Goal: Task Accomplishment & Management: Use online tool/utility

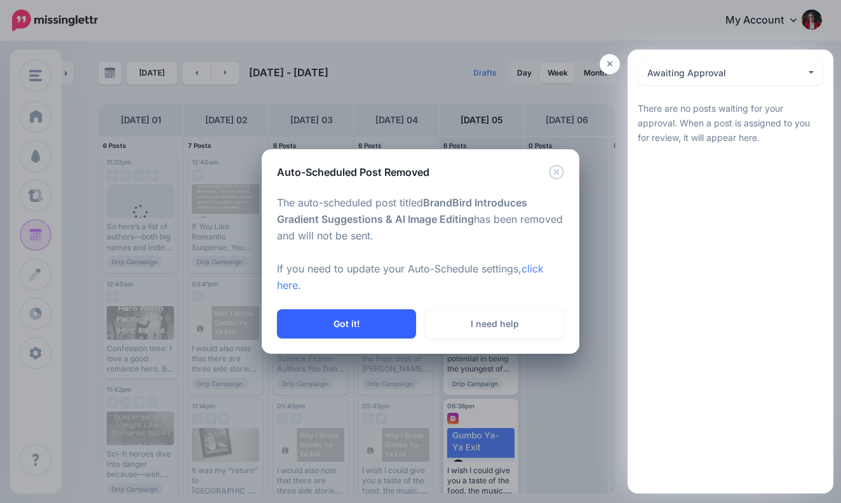
click at [345, 321] on button "Got it!" at bounding box center [346, 323] width 139 height 29
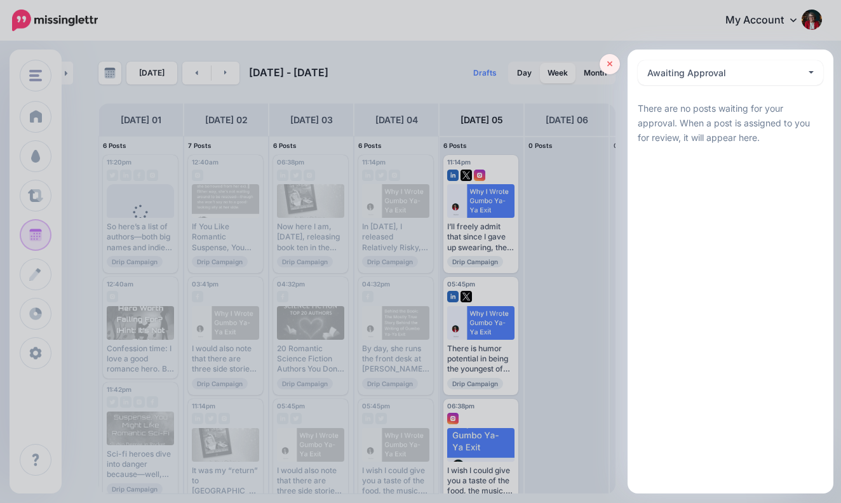
click at [612, 62] on icon at bounding box center [610, 64] width 6 height 9
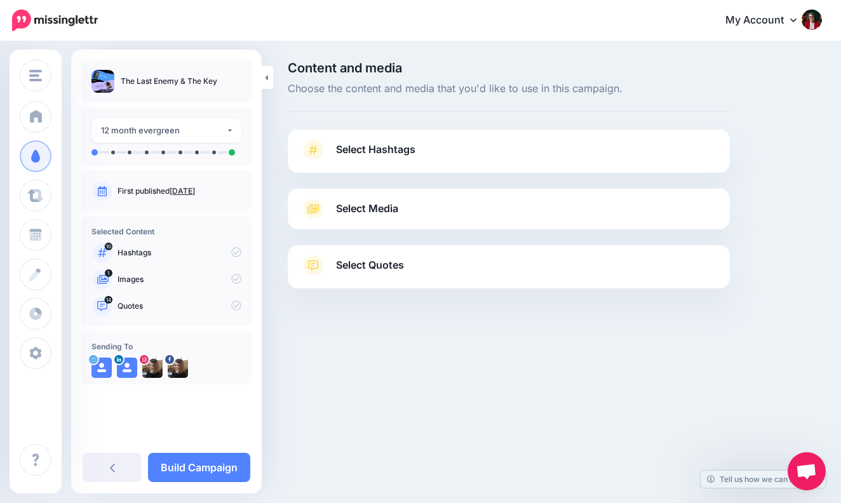
click at [397, 149] on span "Select Hashtags" at bounding box center [375, 149] width 79 height 17
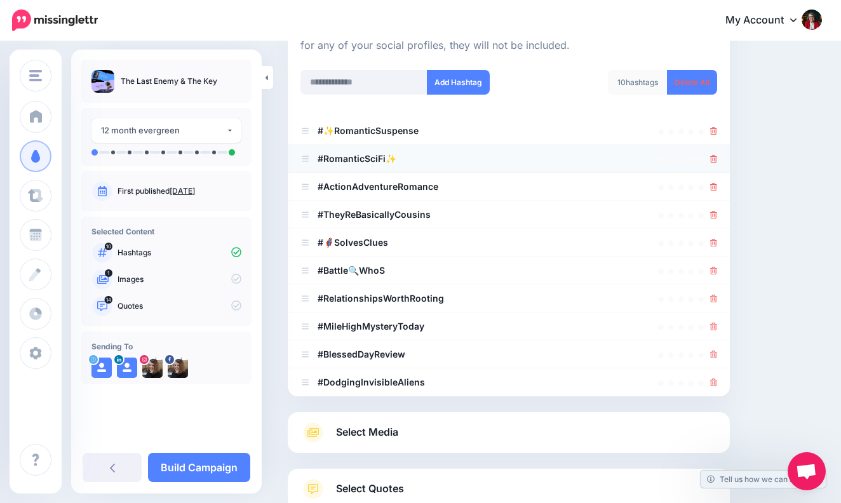
scroll to position [170, 0]
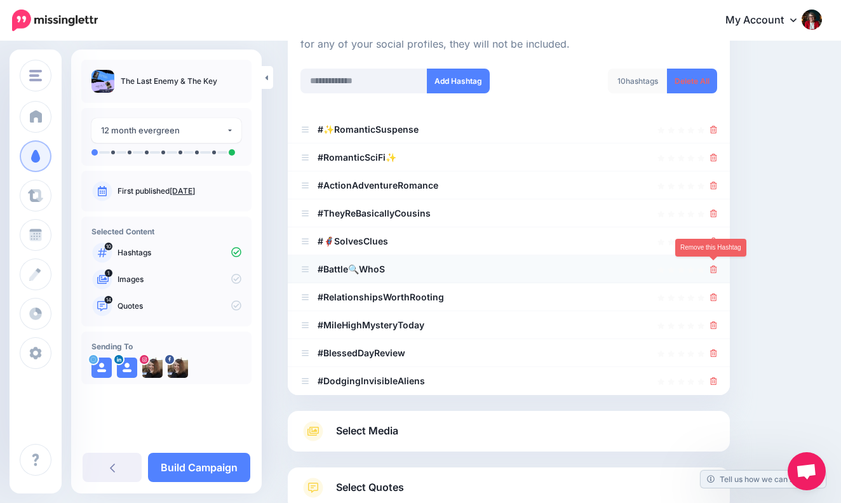
click at [711, 265] on icon at bounding box center [713, 269] width 7 height 8
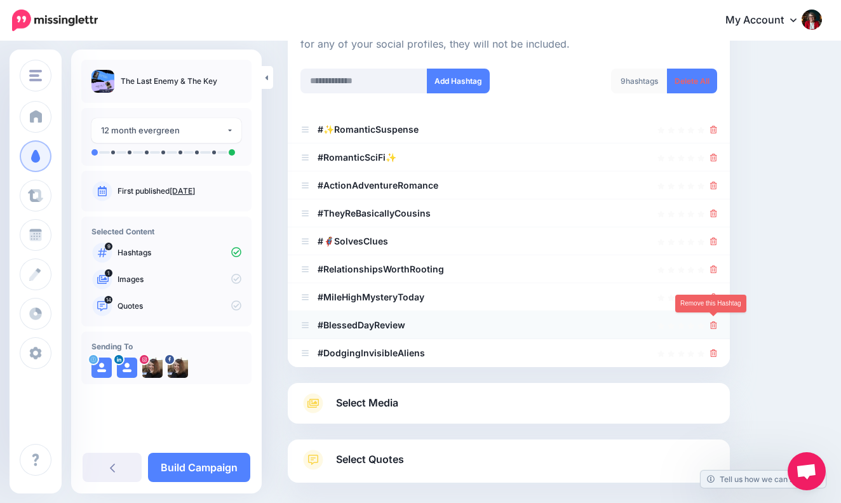
click at [716, 322] on icon at bounding box center [713, 325] width 7 height 8
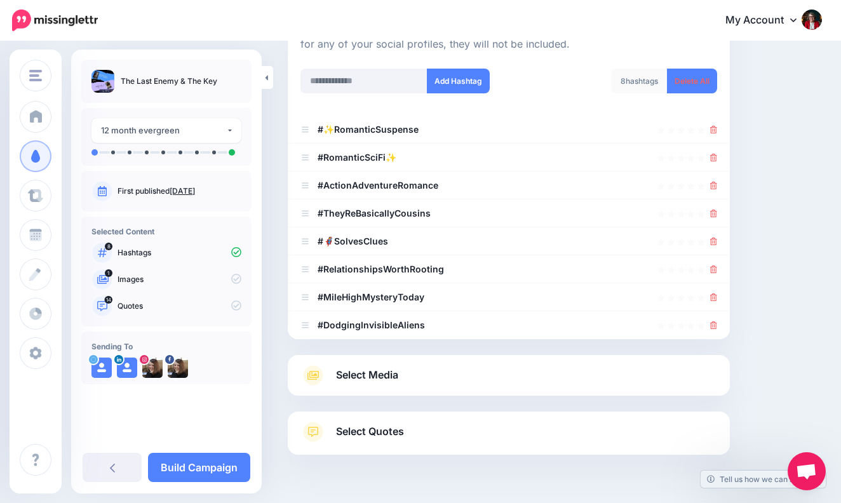
click at [386, 373] on span "Select Media" at bounding box center [367, 374] width 62 height 17
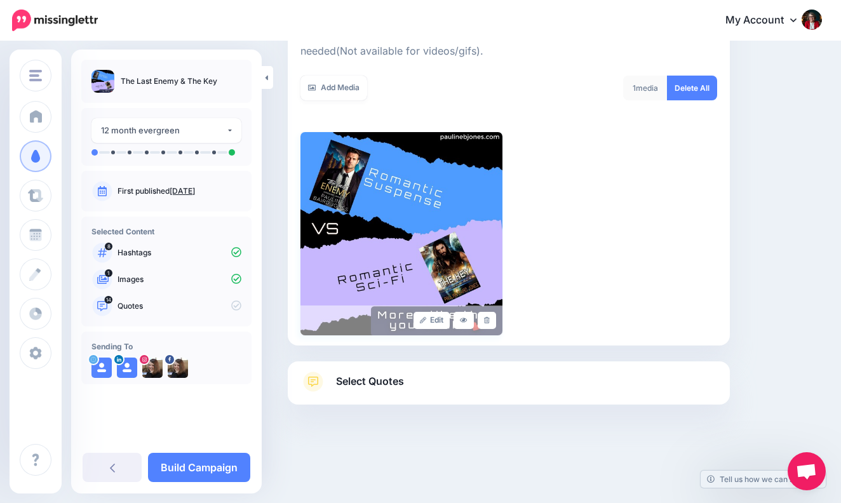
scroll to position [215, 0]
click at [380, 377] on span "Select Quotes" at bounding box center [370, 381] width 68 height 17
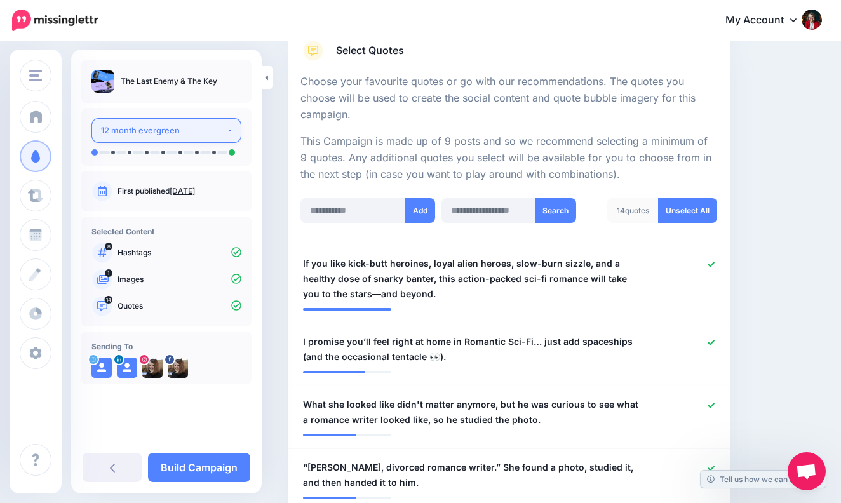
click at [231, 129] on button "12 month evergreen" at bounding box center [166, 130] width 150 height 25
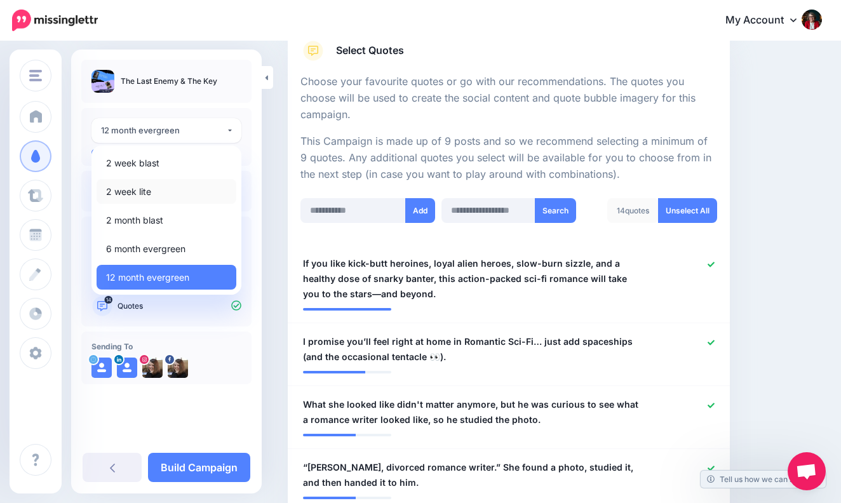
click at [142, 189] on span "2 week lite" at bounding box center [128, 191] width 45 height 15
select select "******"
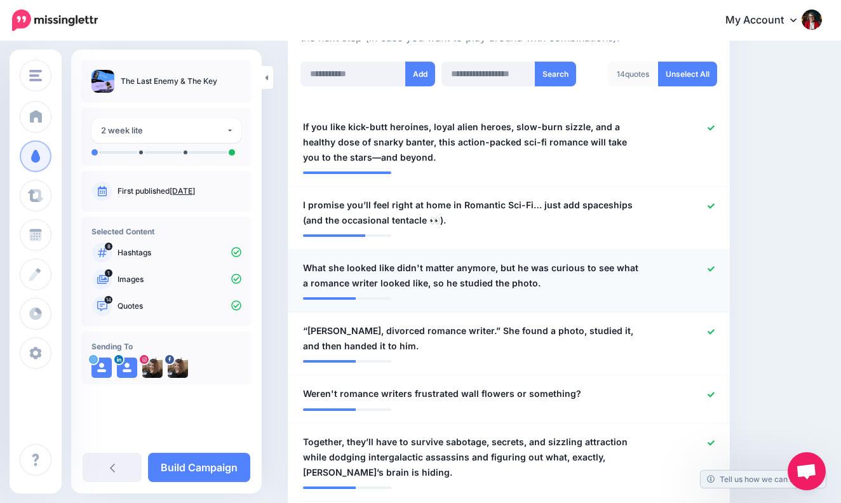
scroll to position [343, 0]
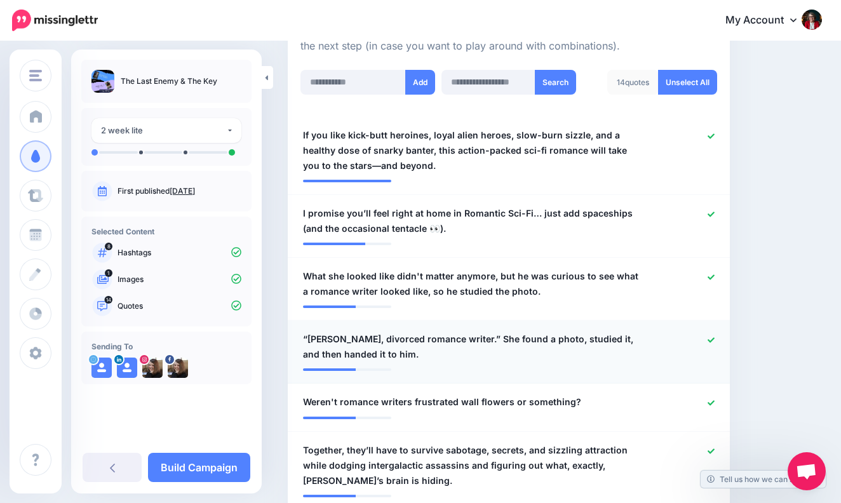
click at [711, 337] on icon at bounding box center [710, 340] width 7 height 7
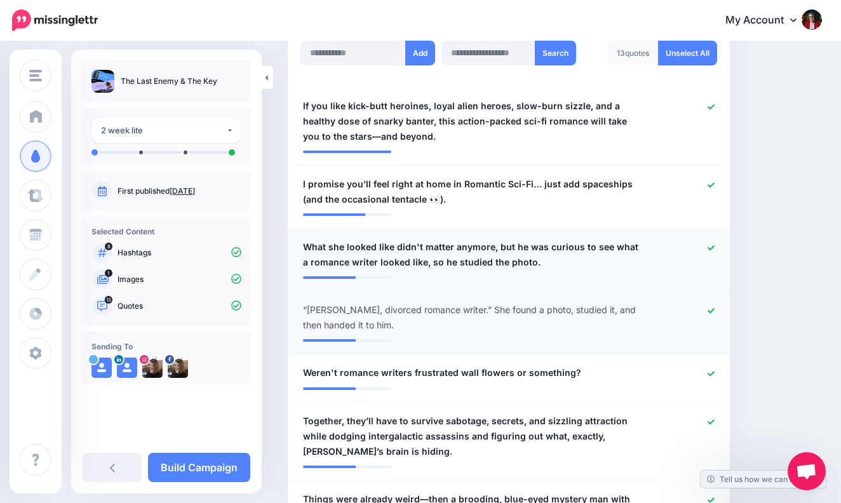
scroll to position [376, 0]
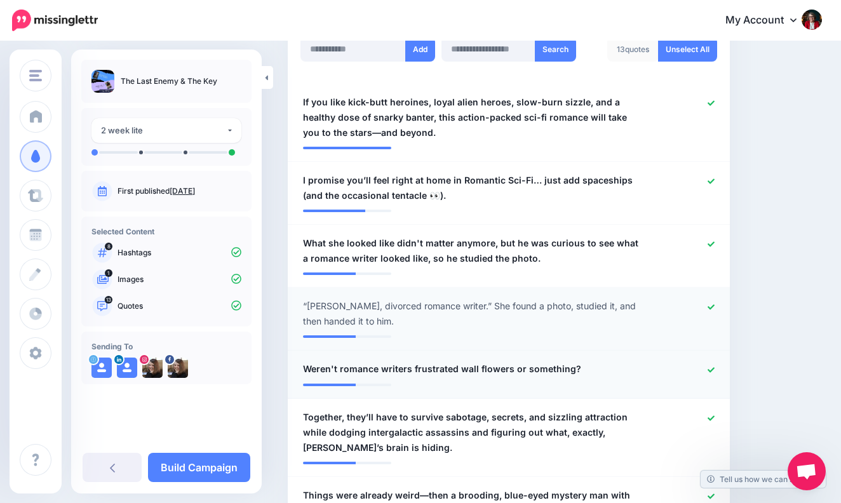
click at [711, 366] on icon at bounding box center [710, 369] width 7 height 7
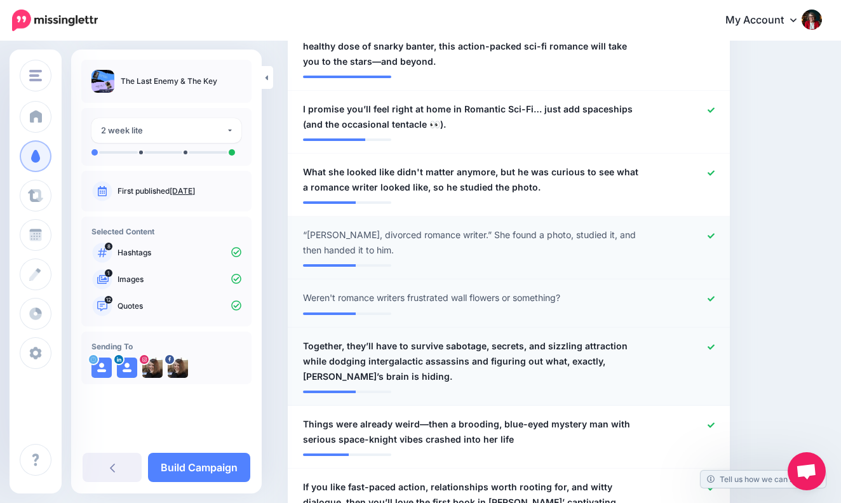
scroll to position [439, 0]
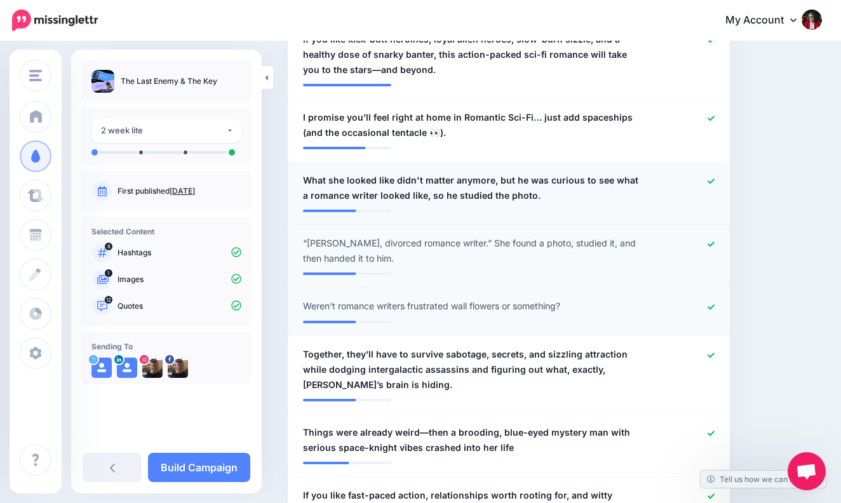
click at [712, 173] on div at bounding box center [688, 188] width 72 height 30
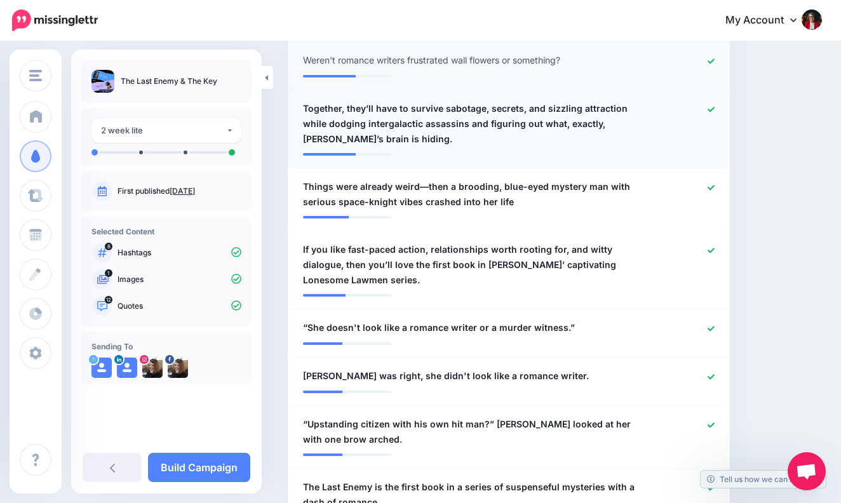
scroll to position [688, 0]
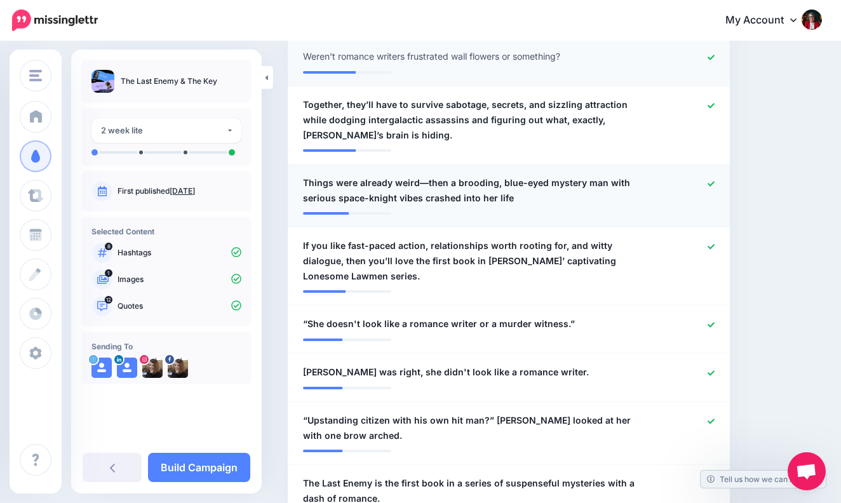
click at [711, 180] on icon at bounding box center [710, 183] width 7 height 7
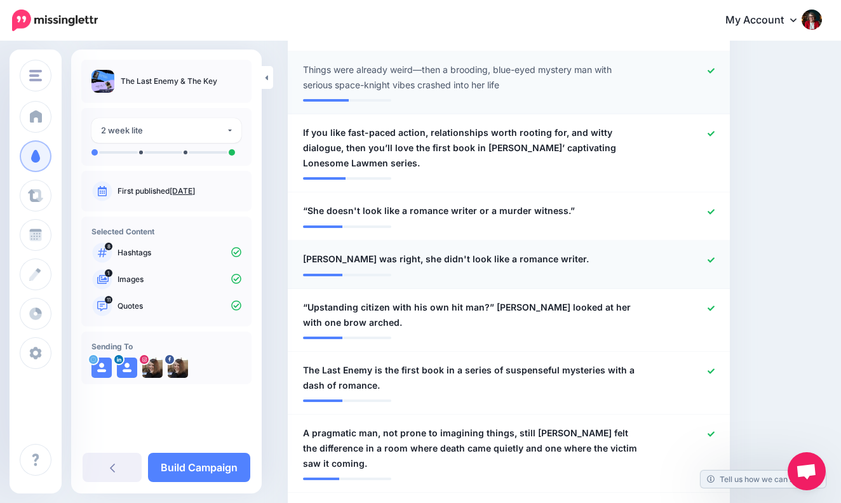
scroll to position [803, 0]
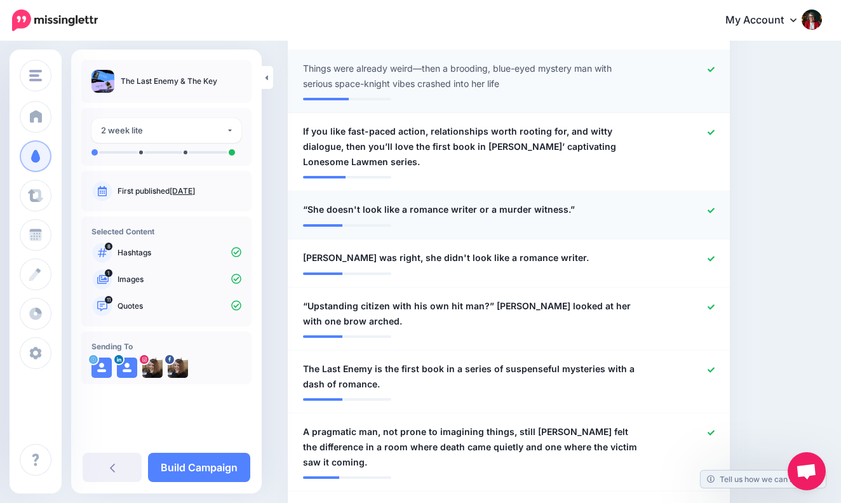
click at [711, 207] on icon at bounding box center [710, 210] width 7 height 7
click at [709, 250] on div at bounding box center [688, 258] width 72 height 16
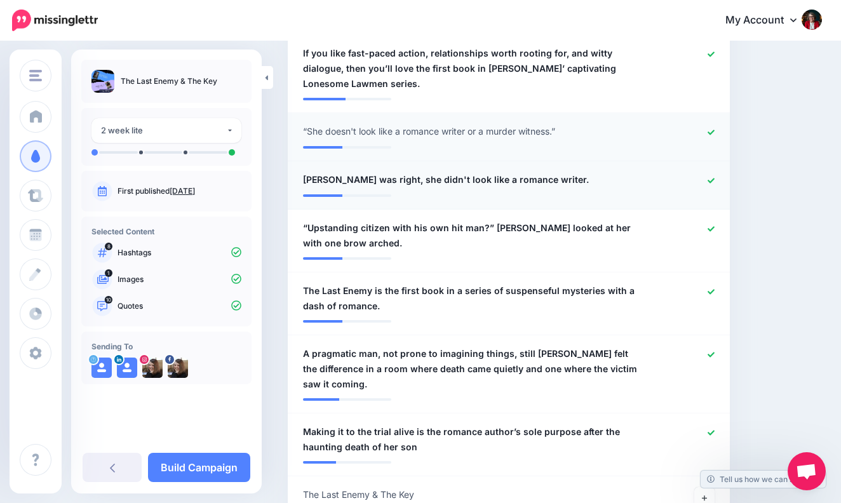
scroll to position [885, 0]
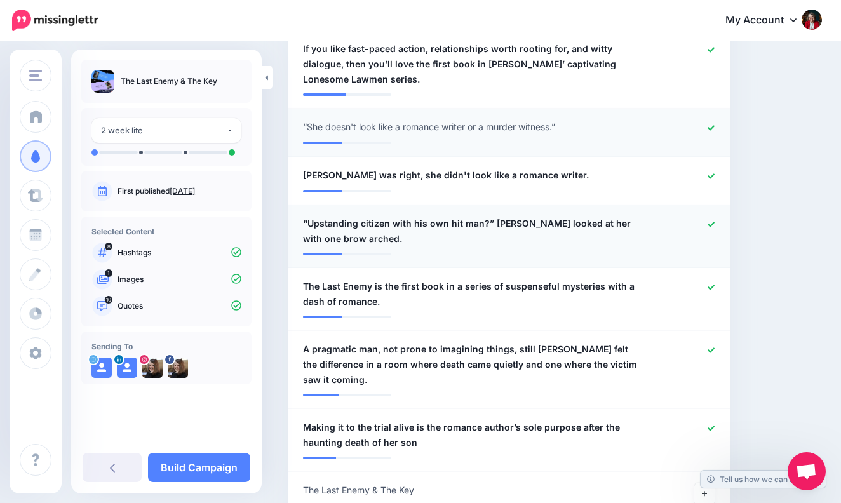
click at [712, 221] on icon at bounding box center [710, 224] width 7 height 7
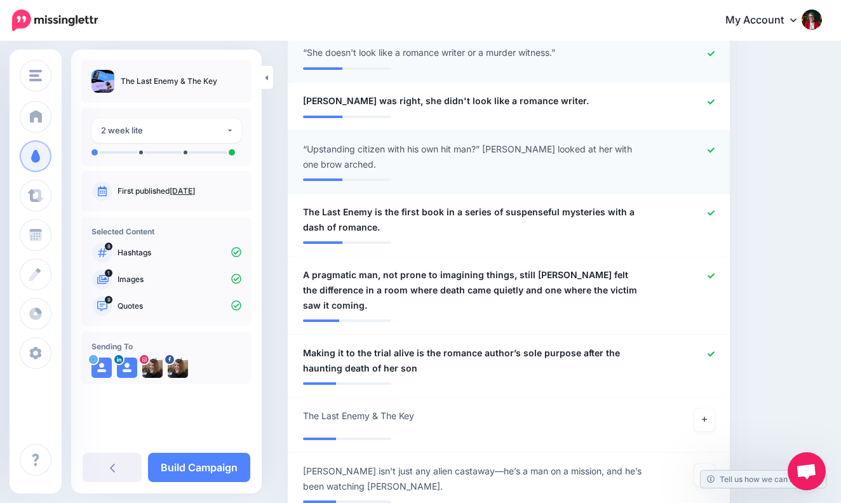
scroll to position [961, 0]
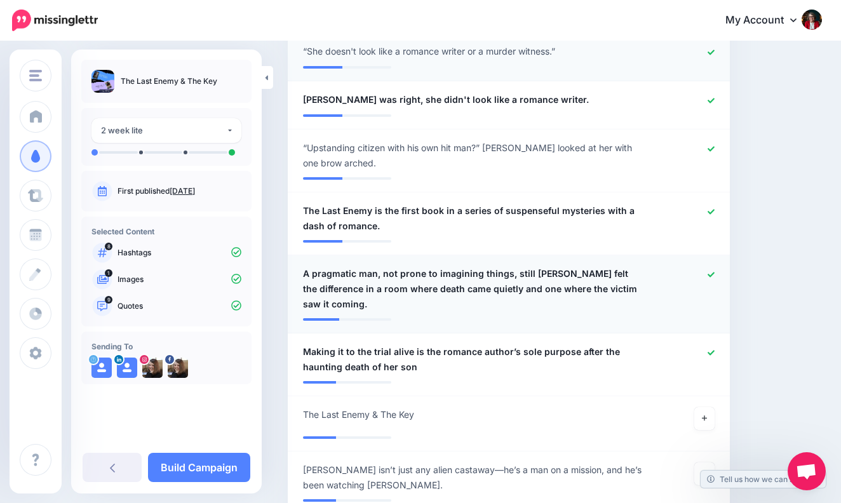
click at [710, 271] on icon at bounding box center [710, 274] width 7 height 7
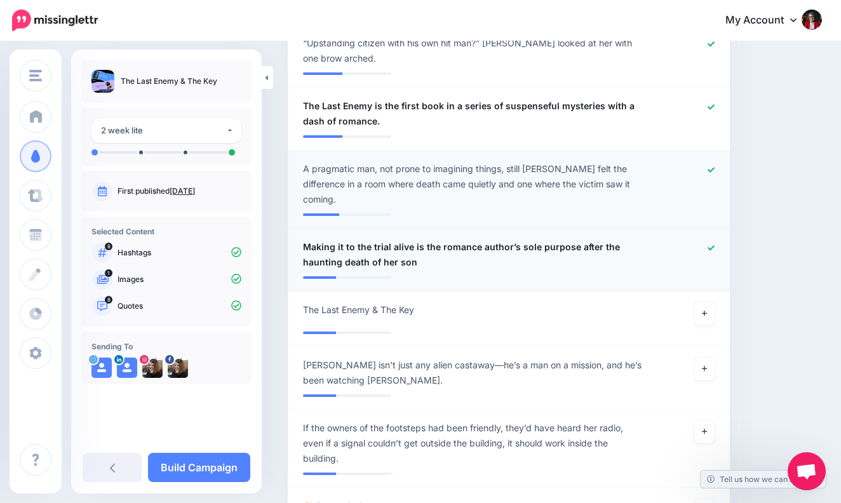
scroll to position [1083, 0]
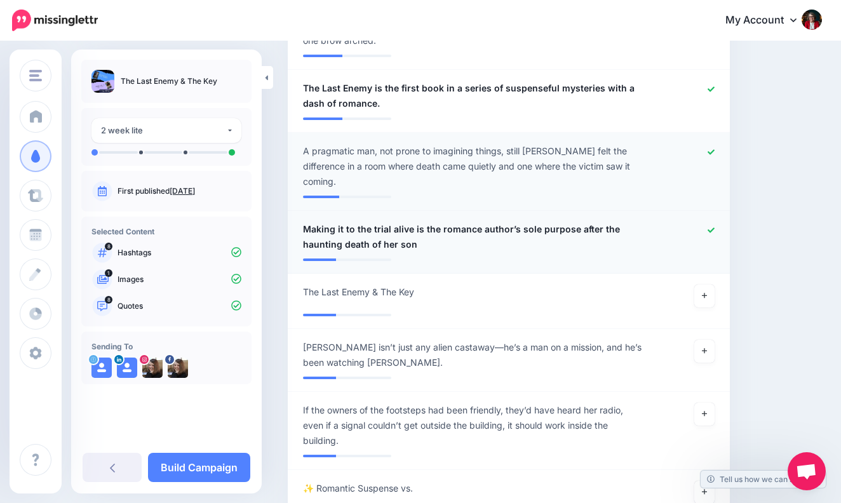
click at [712, 227] on icon at bounding box center [710, 230] width 7 height 7
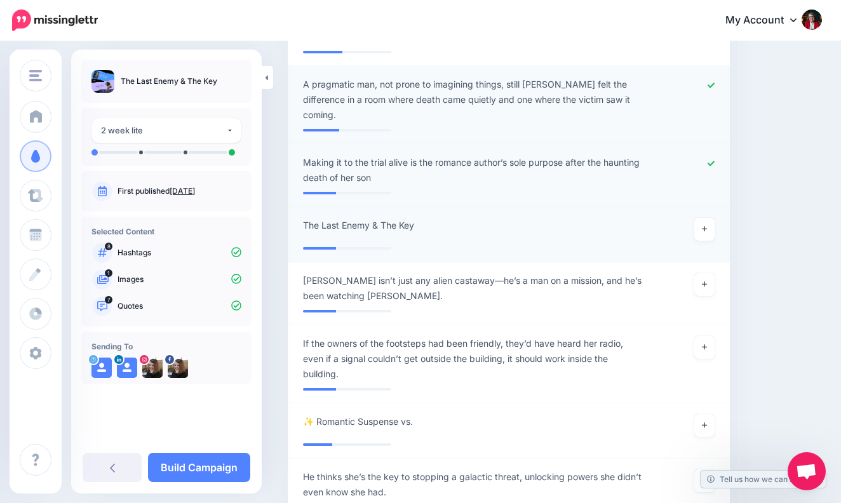
scroll to position [1151, 0]
click at [707, 217] on link at bounding box center [704, 228] width 20 height 23
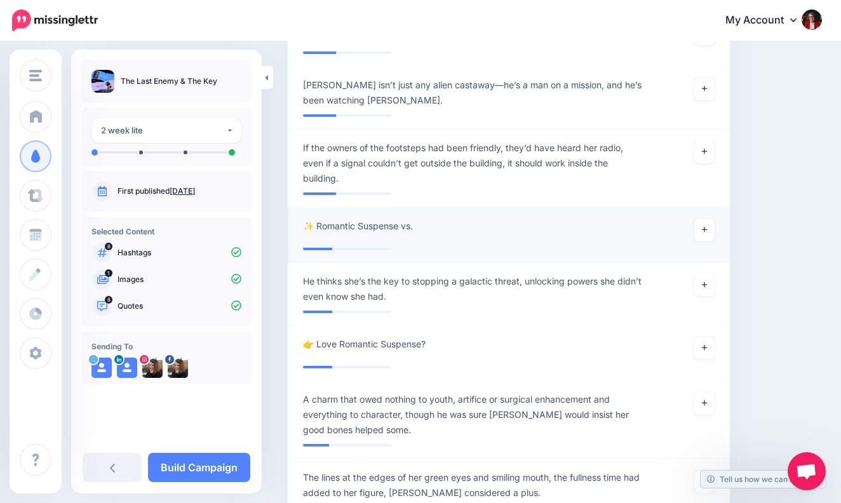
scroll to position [1346, 0]
click at [705, 226] on icon at bounding box center [704, 229] width 5 height 7
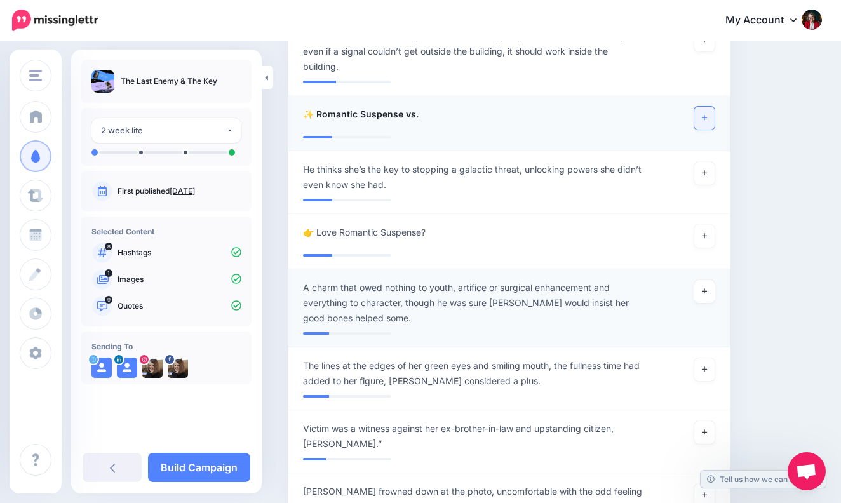
scroll to position [1459, 0]
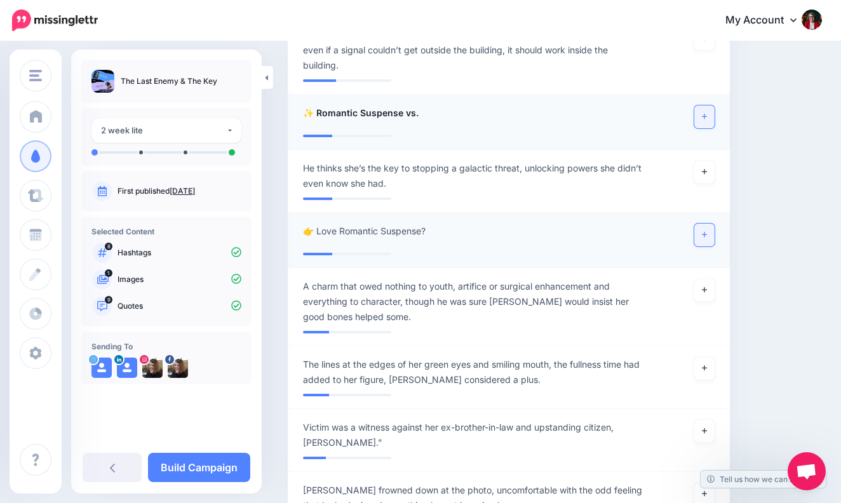
click at [707, 224] on link at bounding box center [704, 235] width 20 height 23
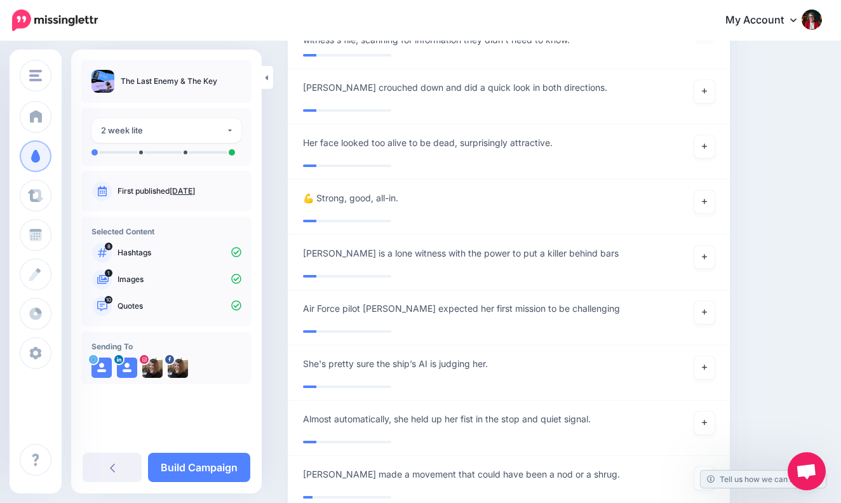
scroll to position [2204, 0]
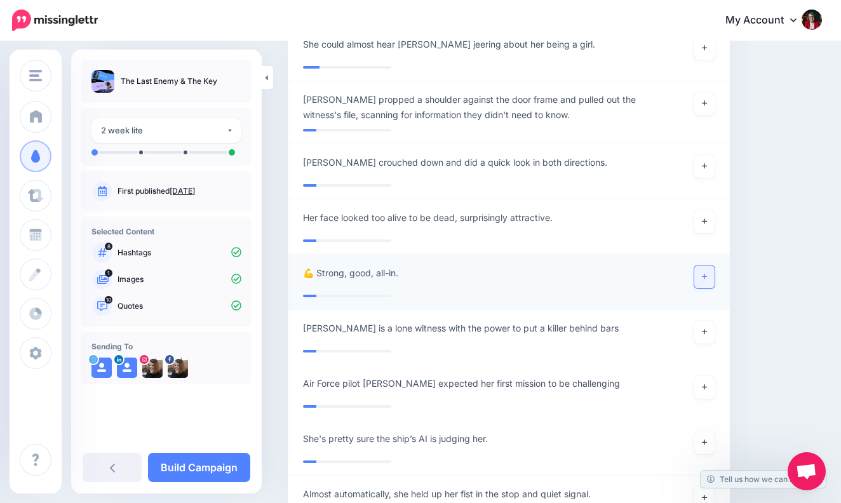
click at [704, 273] on icon at bounding box center [704, 276] width 5 height 7
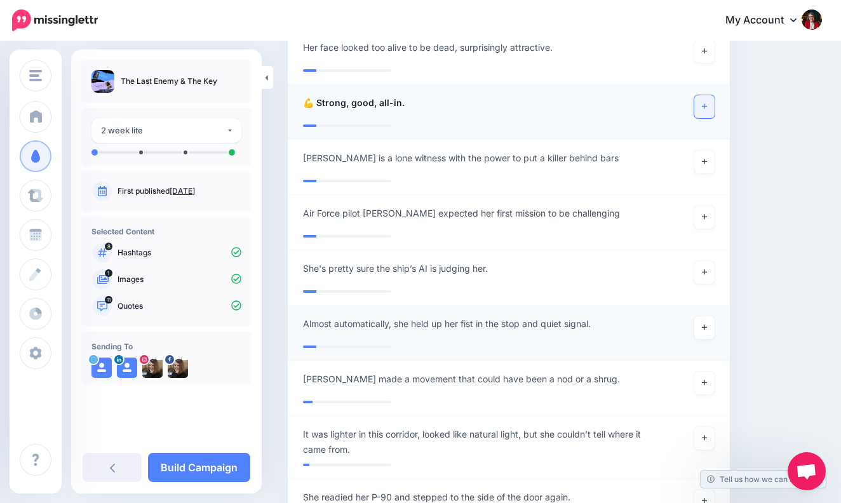
scroll to position [2377, 0]
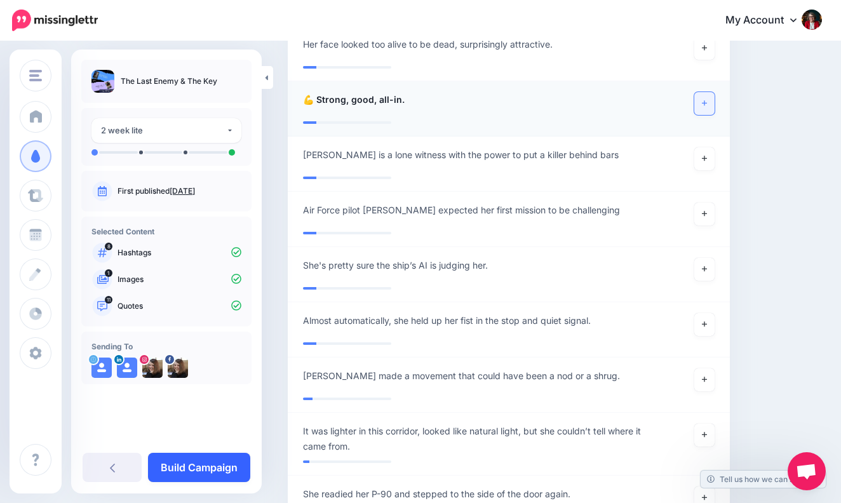
click at [210, 465] on link "Build Campaign" at bounding box center [199, 467] width 102 height 29
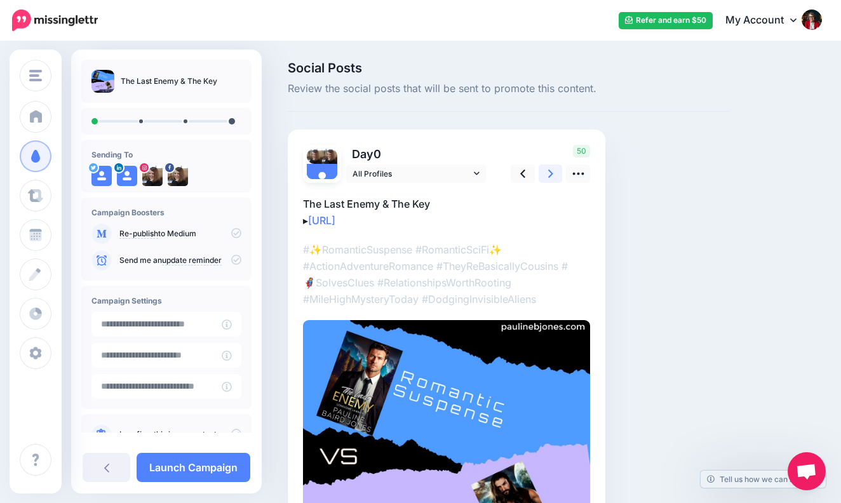
click at [555, 171] on link at bounding box center [551, 173] width 24 height 18
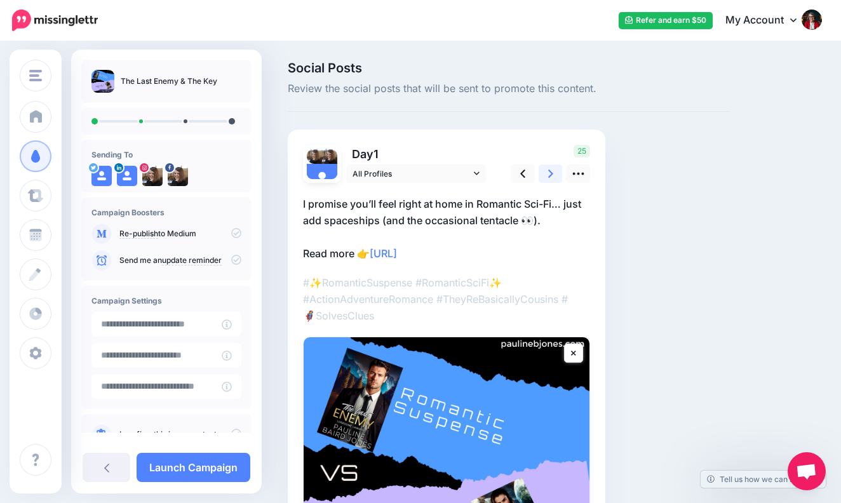
click at [552, 172] on icon at bounding box center [550, 173] width 5 height 13
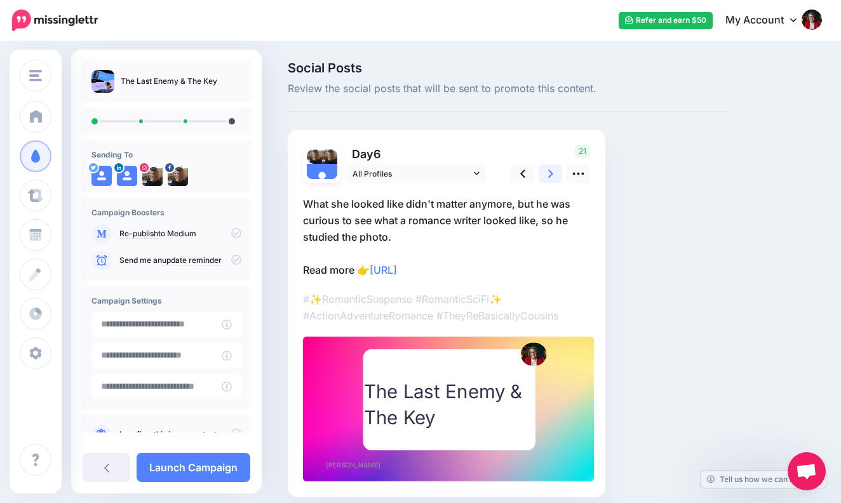
click at [551, 172] on icon at bounding box center [550, 174] width 5 height 8
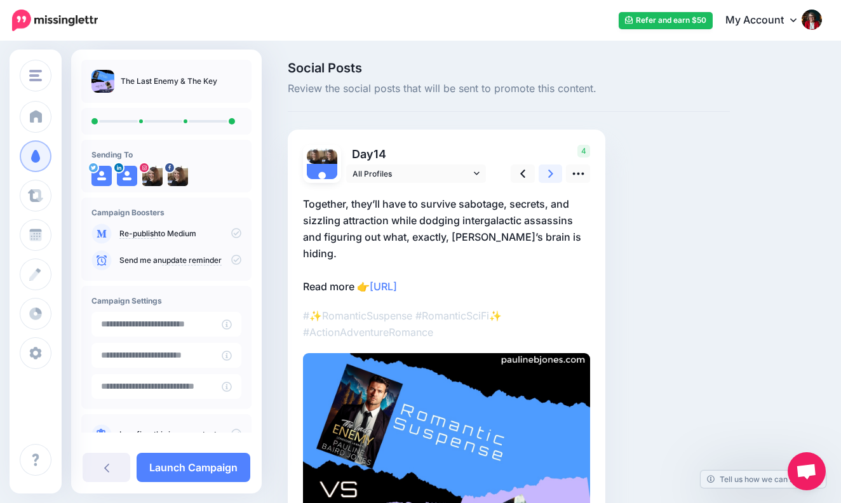
click at [552, 171] on icon at bounding box center [550, 173] width 5 height 13
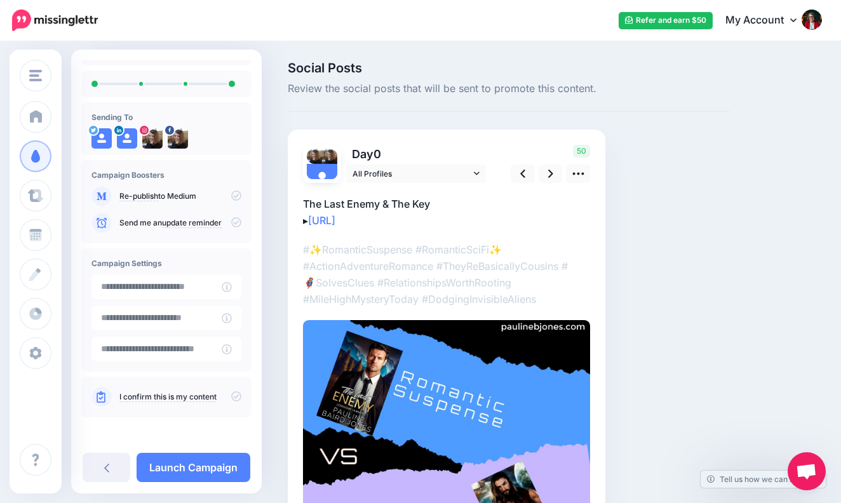
scroll to position [37, 0]
click at [550, 170] on icon at bounding box center [550, 174] width 5 height 8
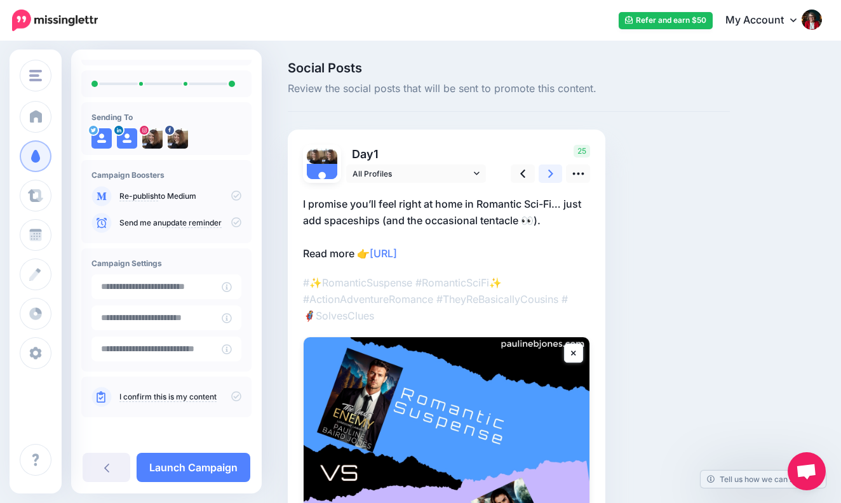
click at [550, 170] on icon at bounding box center [550, 174] width 5 height 8
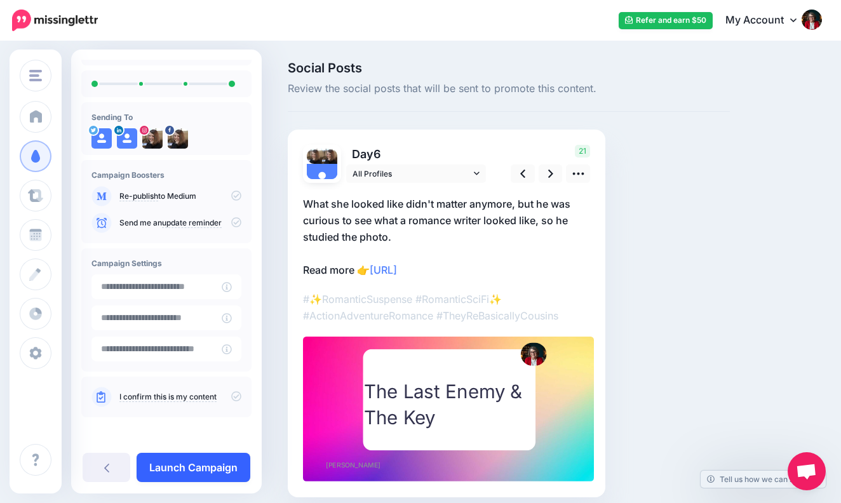
click at [196, 465] on link "Launch Campaign" at bounding box center [194, 467] width 114 height 29
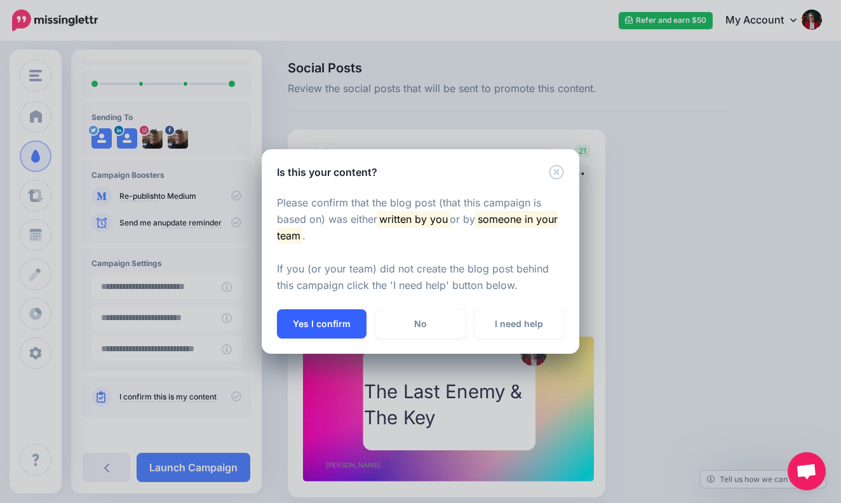
click at [327, 322] on button "Yes I confirm" at bounding box center [322, 323] width 90 height 29
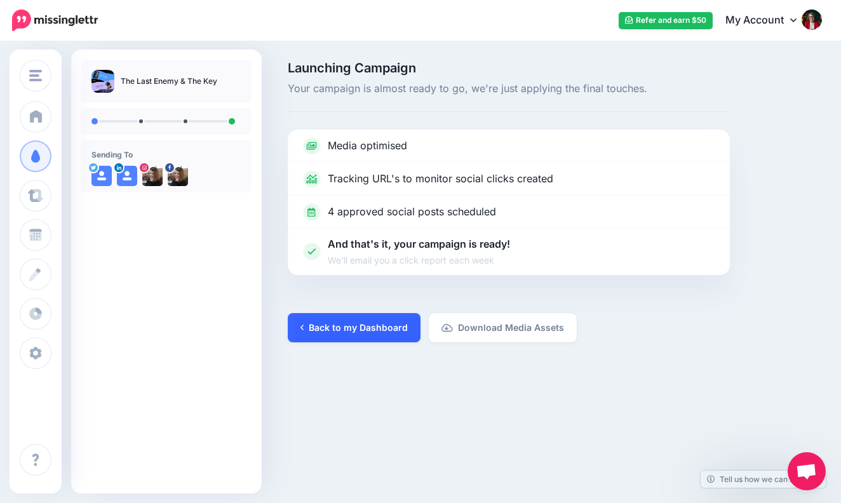
click at [372, 325] on link "Back to my Dashboard" at bounding box center [354, 327] width 133 height 29
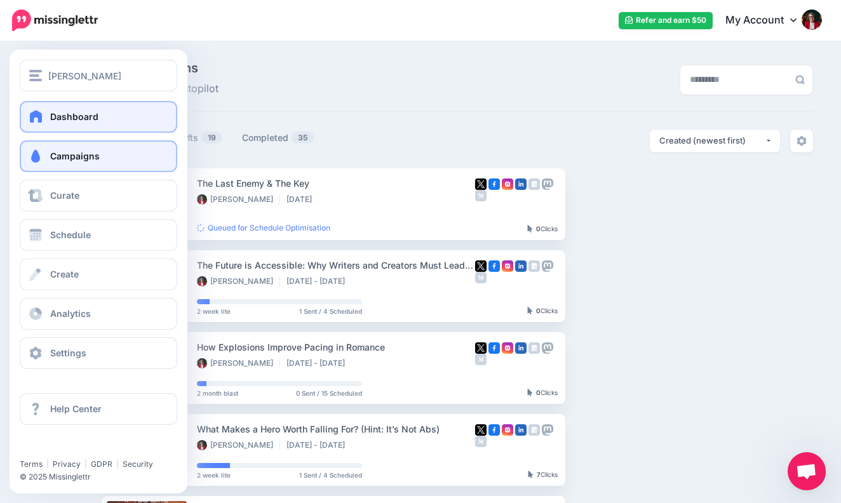
click at [37, 116] on span at bounding box center [36, 116] width 17 height 13
